Goal: Information Seeking & Learning: Check status

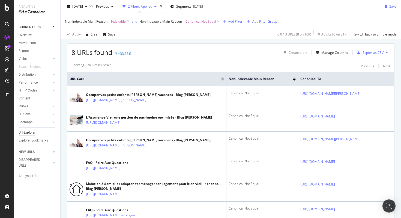
scroll to position [84, 0]
